Goal: Information Seeking & Learning: Learn about a topic

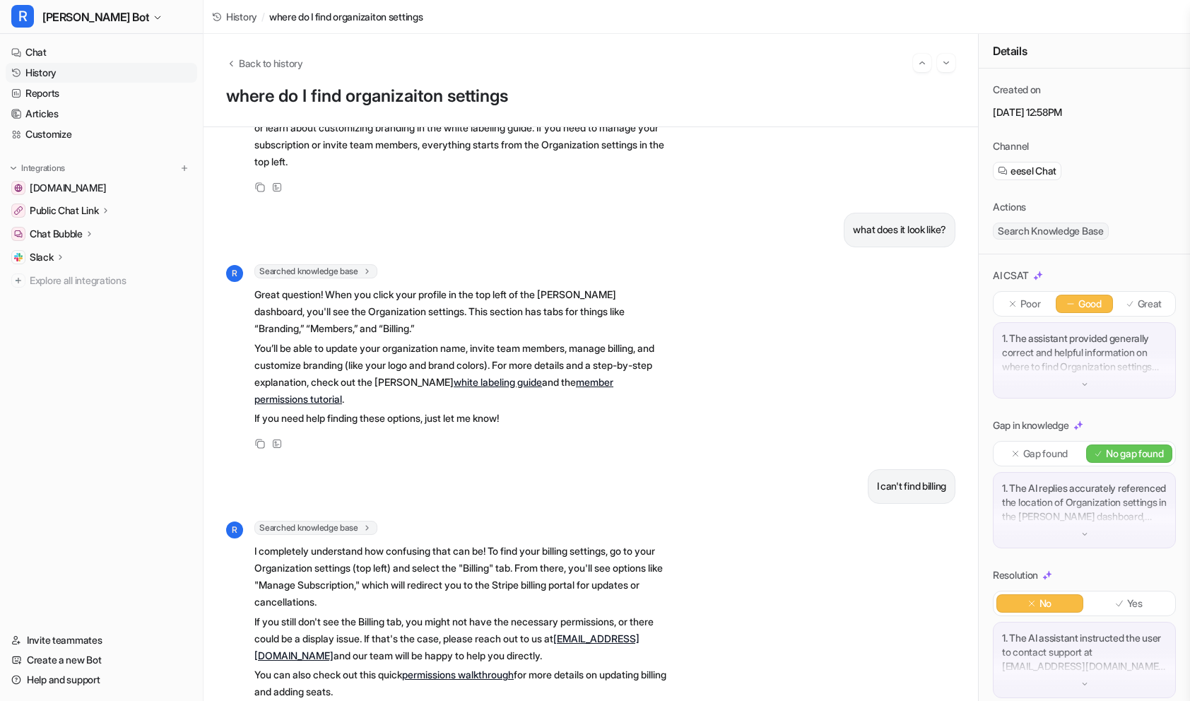
scroll to position [356, 0]
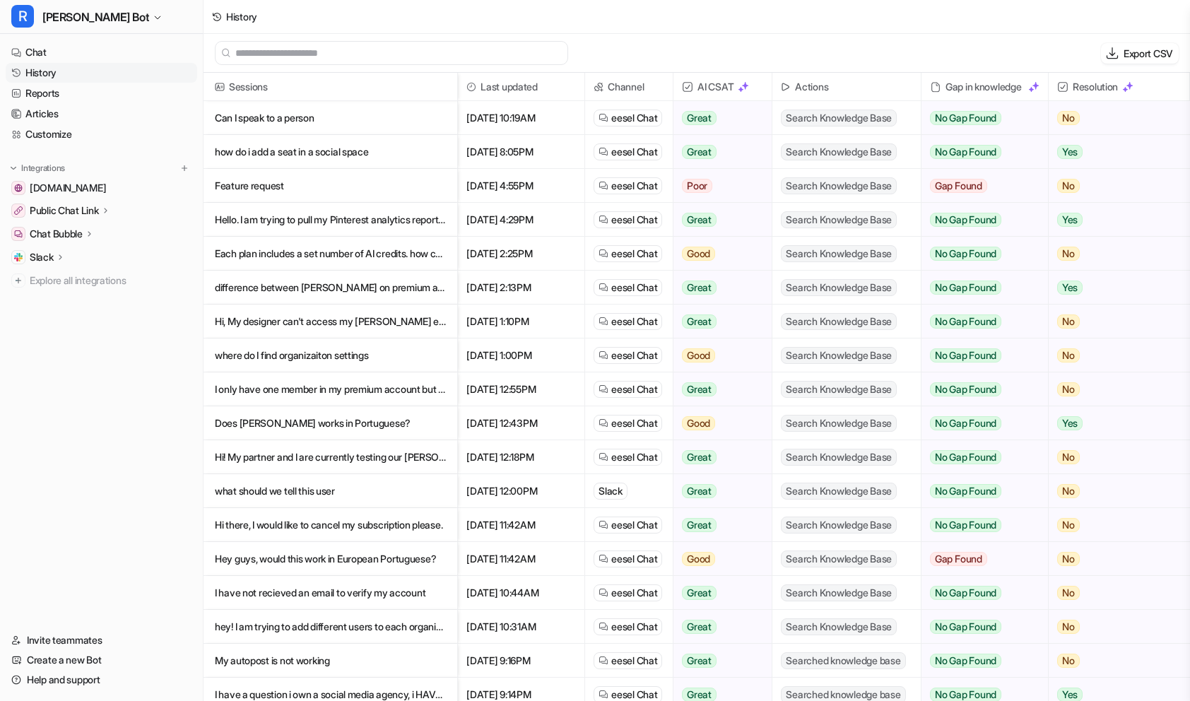
click at [317, 158] on p "how do i add a seat in a social space" at bounding box center [330, 152] width 231 height 34
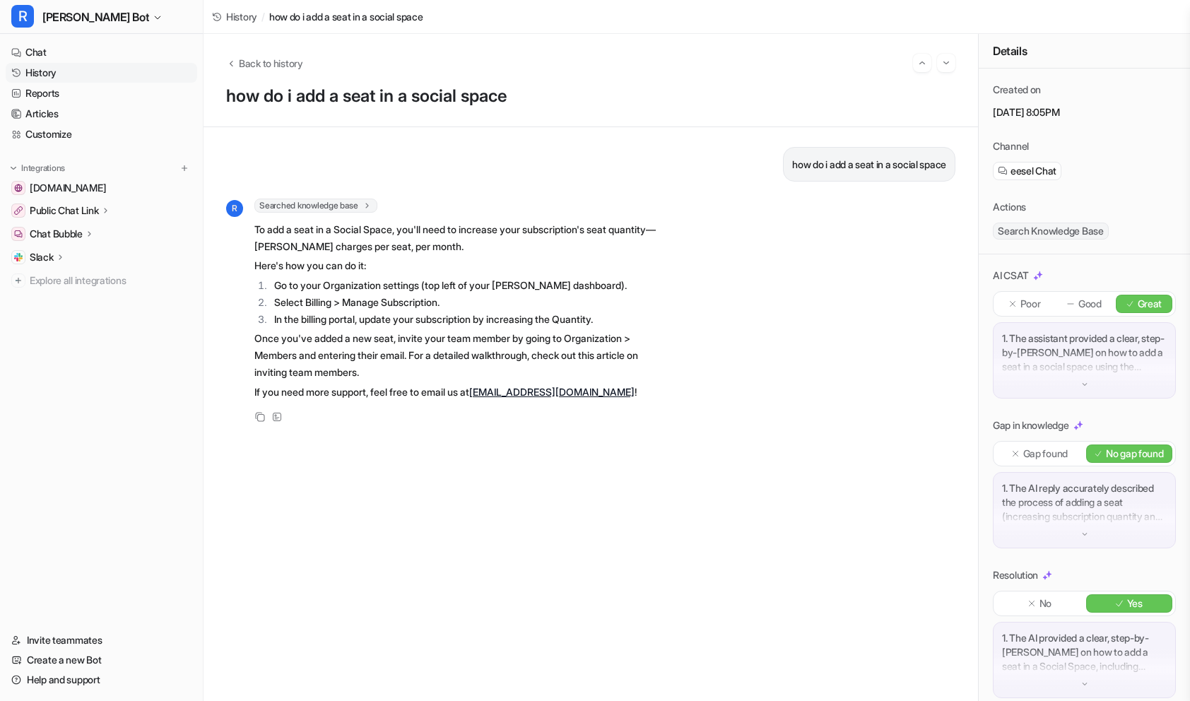
click at [245, 78] on div "Back to history how do i add a seat in a social space" at bounding box center [591, 80] width 775 height 93
click at [247, 61] on span "Back to history" at bounding box center [271, 63] width 64 height 15
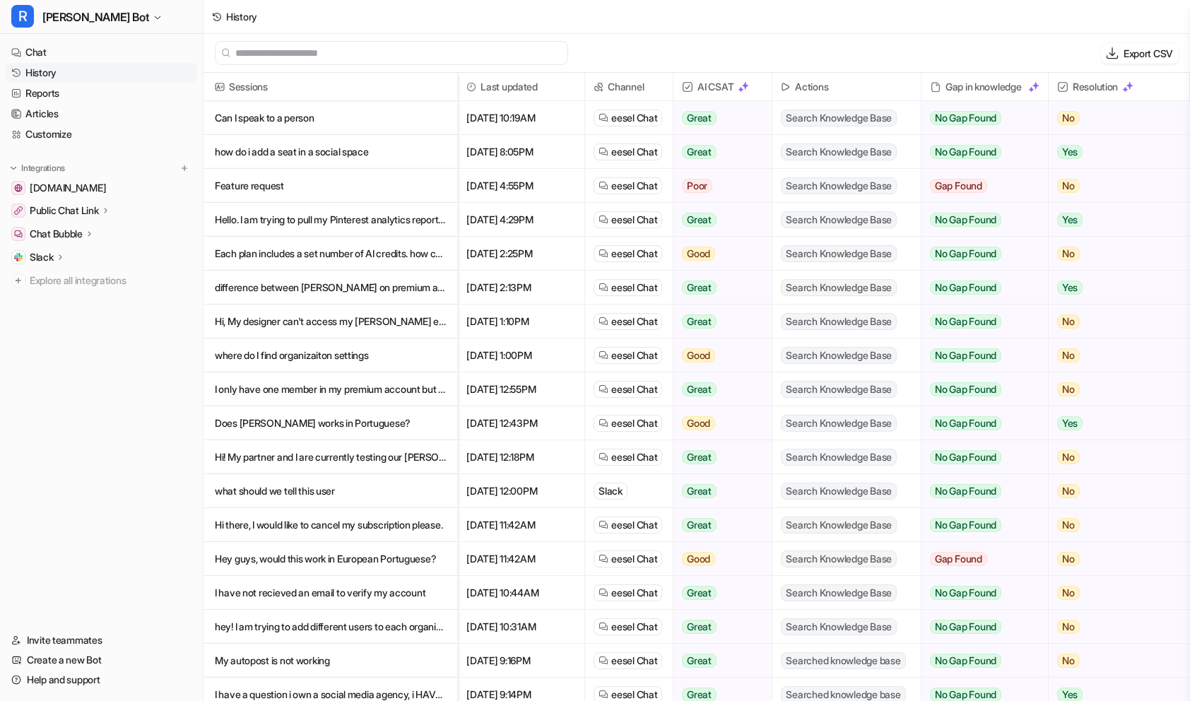
click at [312, 189] on p "Feature request" at bounding box center [330, 186] width 231 height 34
click at [360, 218] on p "Hello. I am trying to pull my Pinterest analytics report from my Rella analytic…" at bounding box center [330, 220] width 231 height 34
click at [324, 290] on p "difference between ella on premium and on premium plus" at bounding box center [330, 288] width 231 height 34
